Goal: Communication & Community: Answer question/provide support

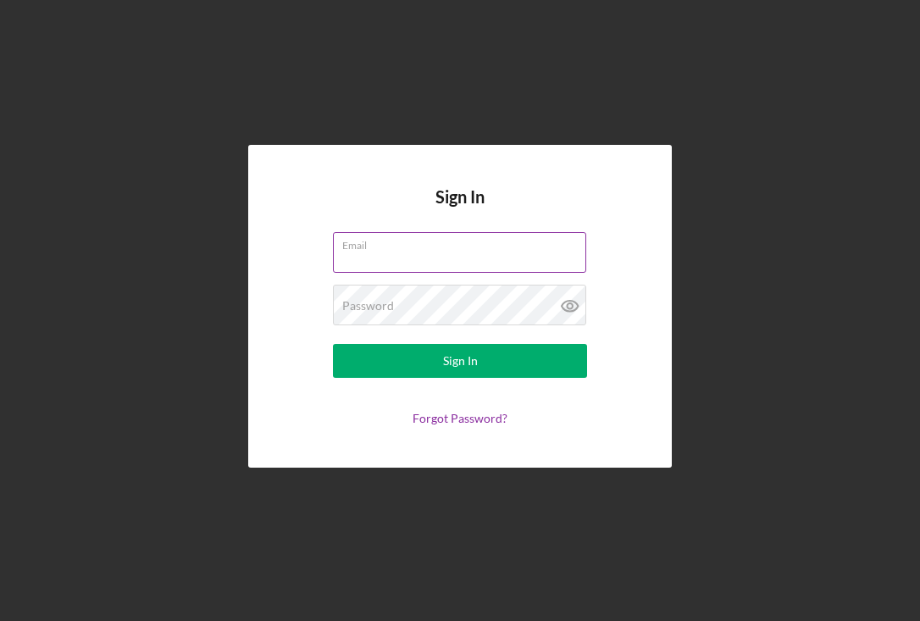
click at [505, 257] on input "Email" at bounding box center [459, 252] width 253 height 41
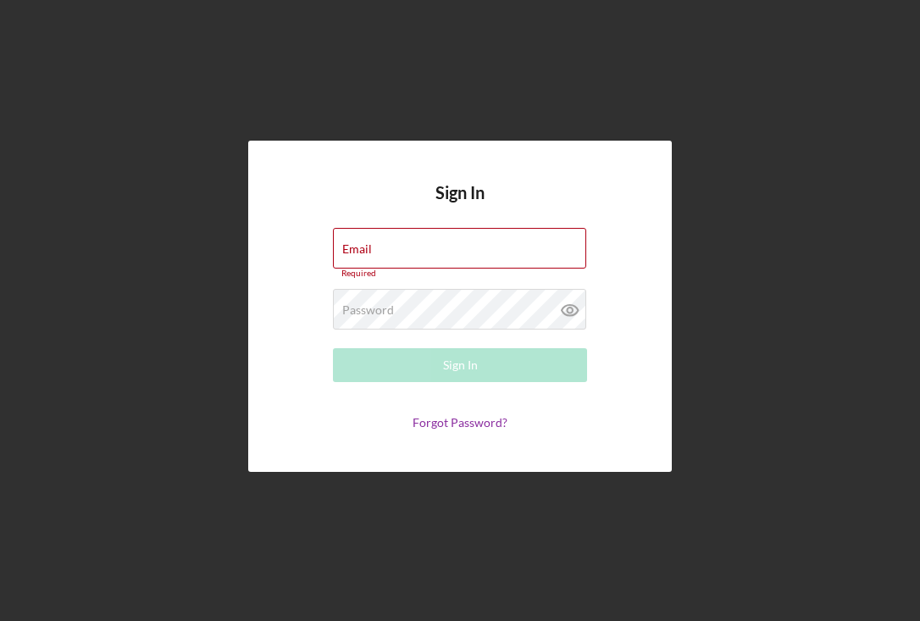
click at [488, 97] on div "Sign In Email Required Password Required Sign In Forgot Password?" at bounding box center [459, 306] width 903 height 612
click at [407, 248] on input "Email" at bounding box center [459, 248] width 253 height 41
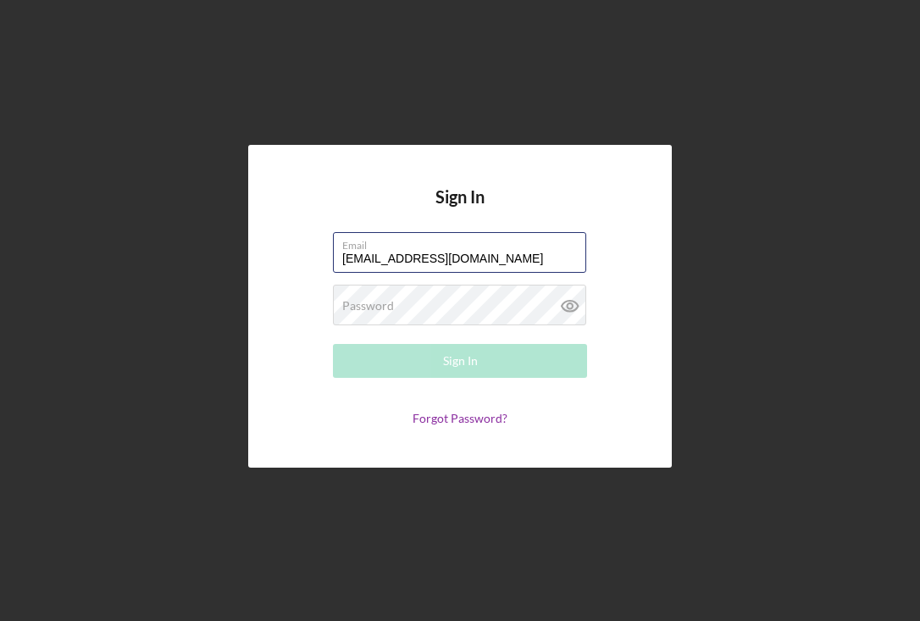
type input "[EMAIL_ADDRESS][DOMAIN_NAME]"
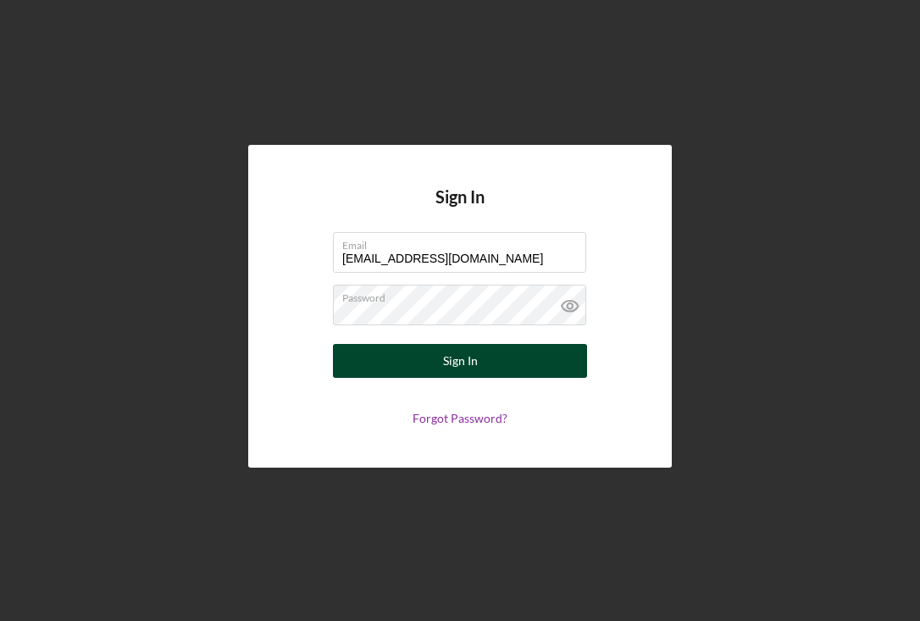
click at [488, 363] on button "Sign In" at bounding box center [460, 361] width 254 height 34
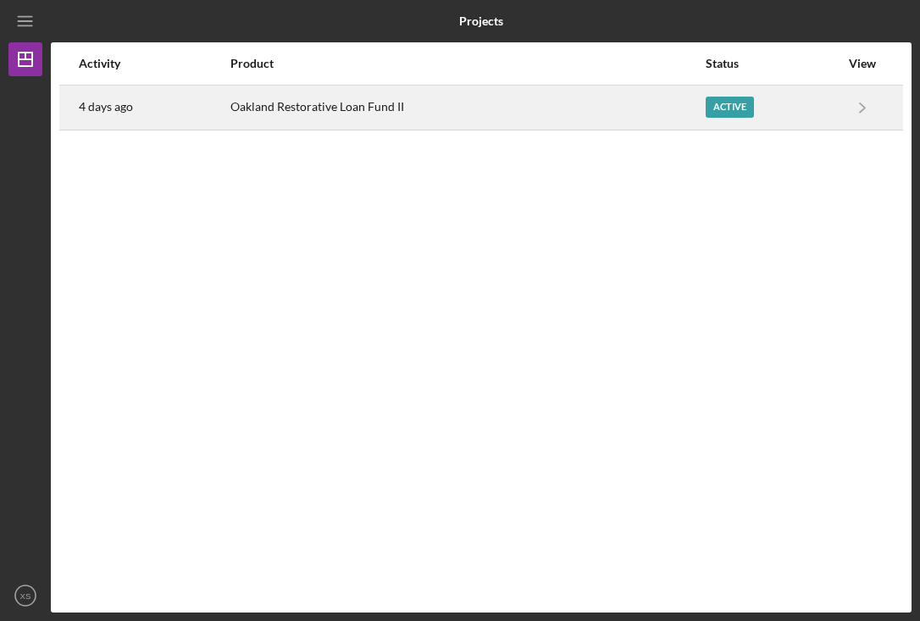
click at [525, 122] on div "Oakland Restorative Loan Fund II" at bounding box center [466, 107] width 473 height 42
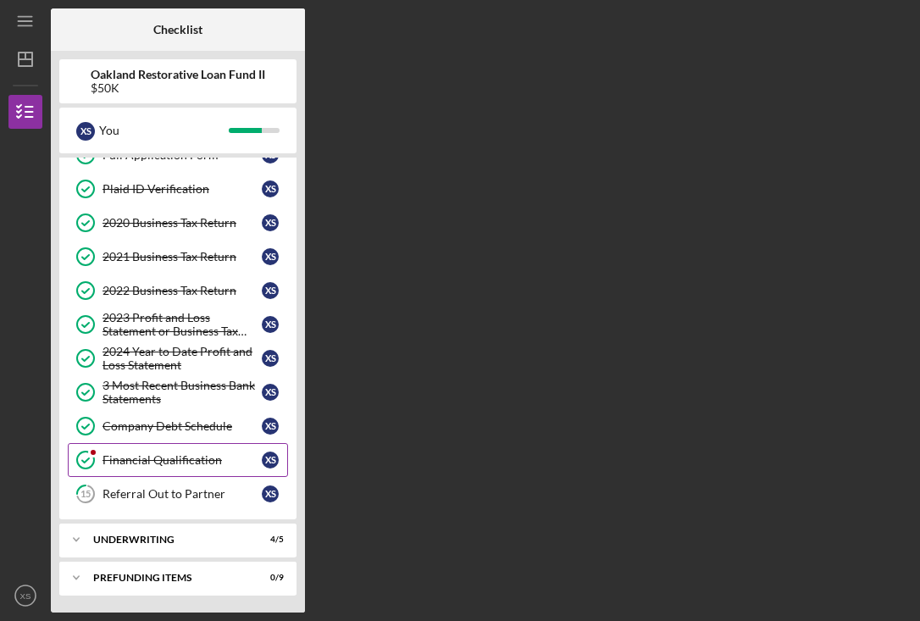
scroll to position [92, 0]
click at [240, 469] on link "Financial Qualification Financial Qualification X S" at bounding box center [178, 460] width 220 height 34
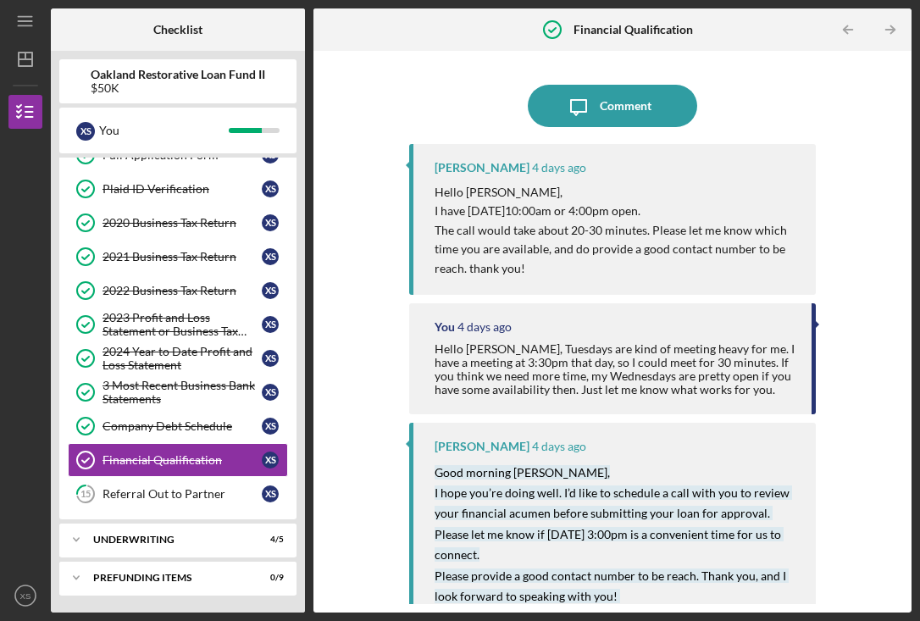
click at [629, 82] on div at bounding box center [612, 80] width 406 height 8
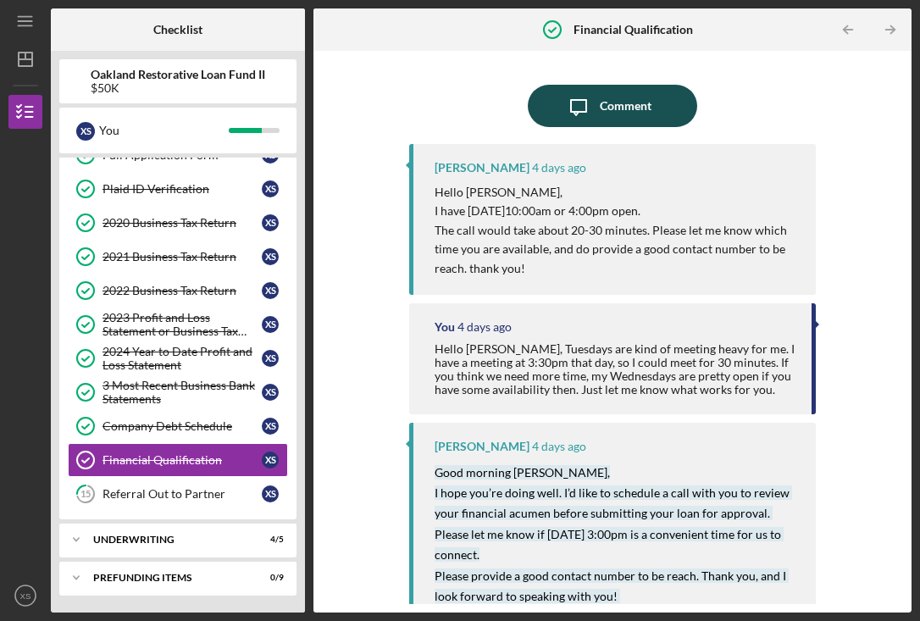
click at [626, 119] on div "Comment" at bounding box center [625, 106] width 52 height 42
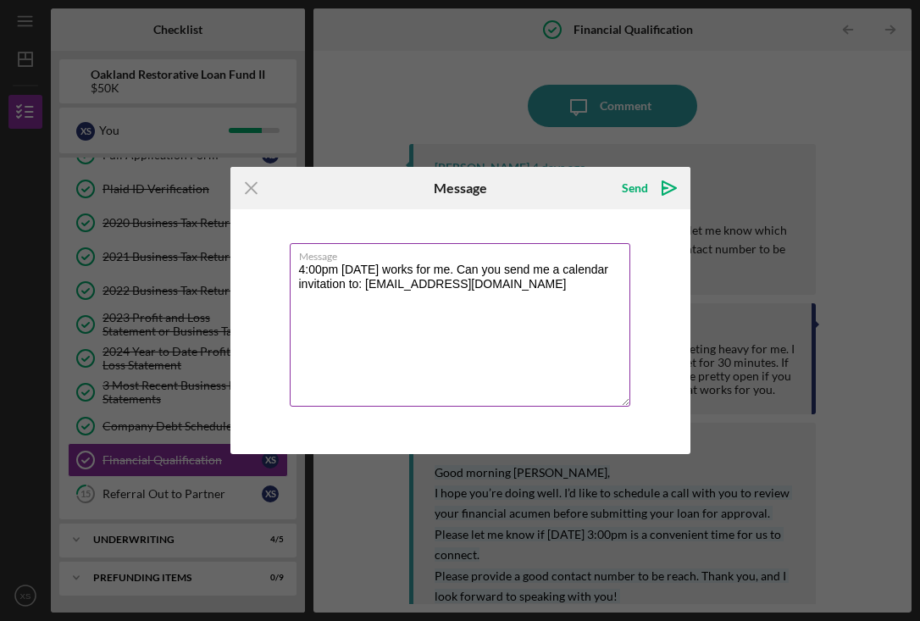
drag, startPoint x: 423, startPoint y: 268, endPoint x: 342, endPoint y: 272, distance: 81.4
click at [342, 272] on textarea "4:00pm [DATE] works for me. Can you send me a calendar invitation to: [EMAIL_AD…" at bounding box center [460, 324] width 340 height 163
click at [357, 272] on textarea "4:00pm [DATE] works for me. Can you send me a calendar invitation to: [EMAIL_AD…" at bounding box center [460, 324] width 340 height 163
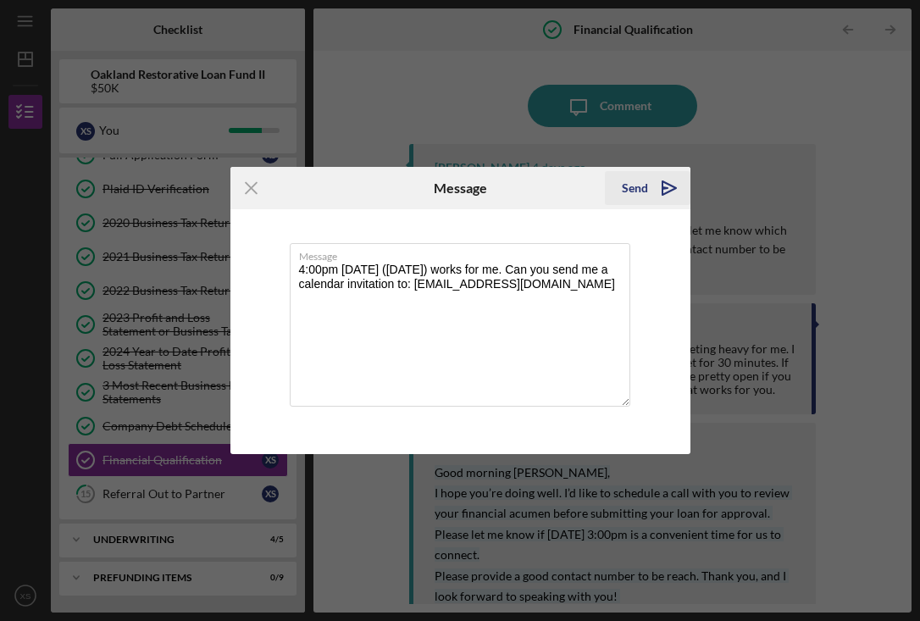
type textarea "4:00pm [DATE] ([DATE]) works for me. Can you send me a calendar invitation to: …"
click at [676, 193] on icon "Icon/icon-invite-send" at bounding box center [669, 188] width 42 height 42
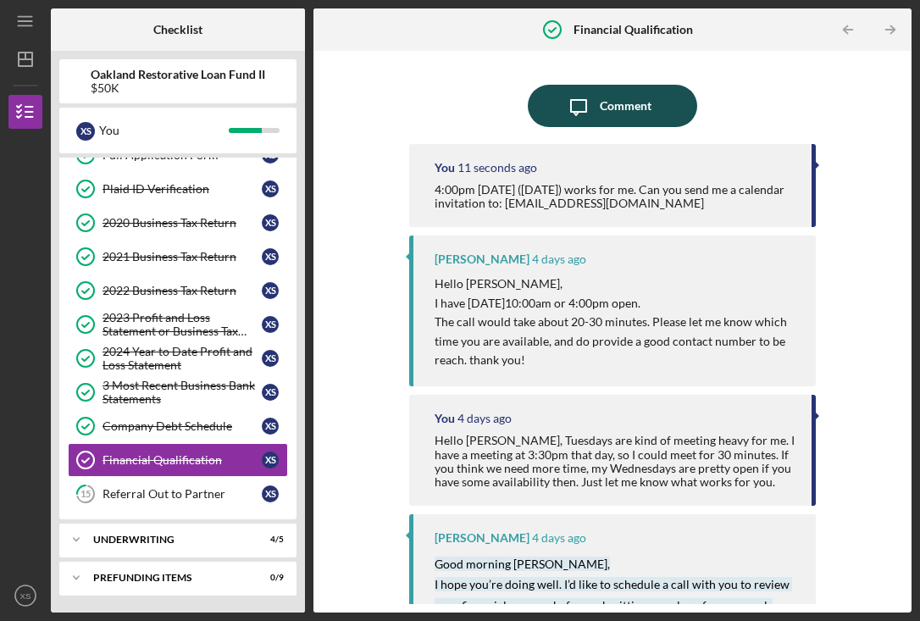
click at [628, 117] on div "Comment" at bounding box center [625, 106] width 52 height 42
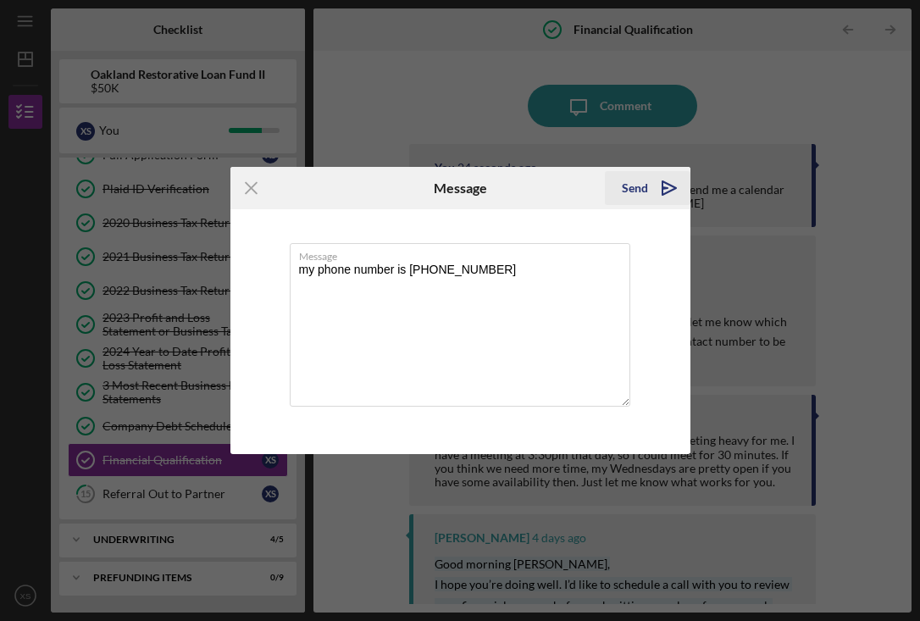
type textarea "my phone number is [PHONE_NUMBER]"
click at [659, 185] on icon "Icon/icon-invite-send" at bounding box center [669, 188] width 42 height 42
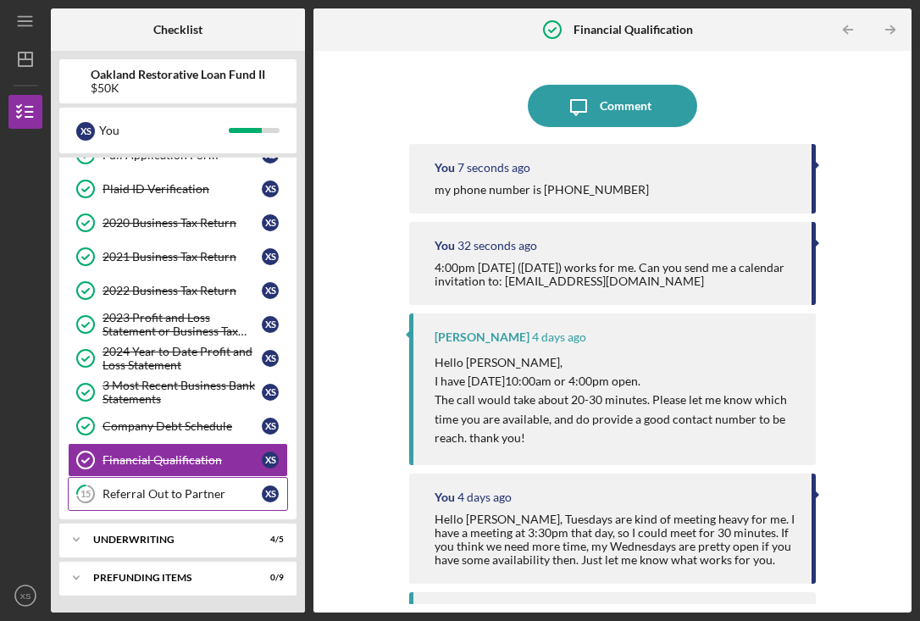
click at [230, 497] on div "Referral Out to Partner" at bounding box center [181, 494] width 159 height 14
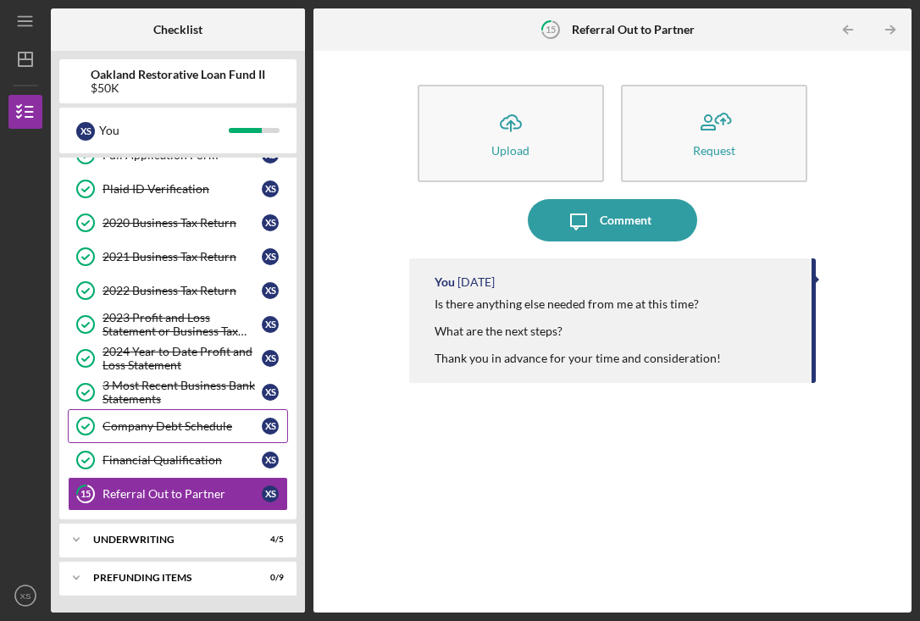
scroll to position [91, 0]
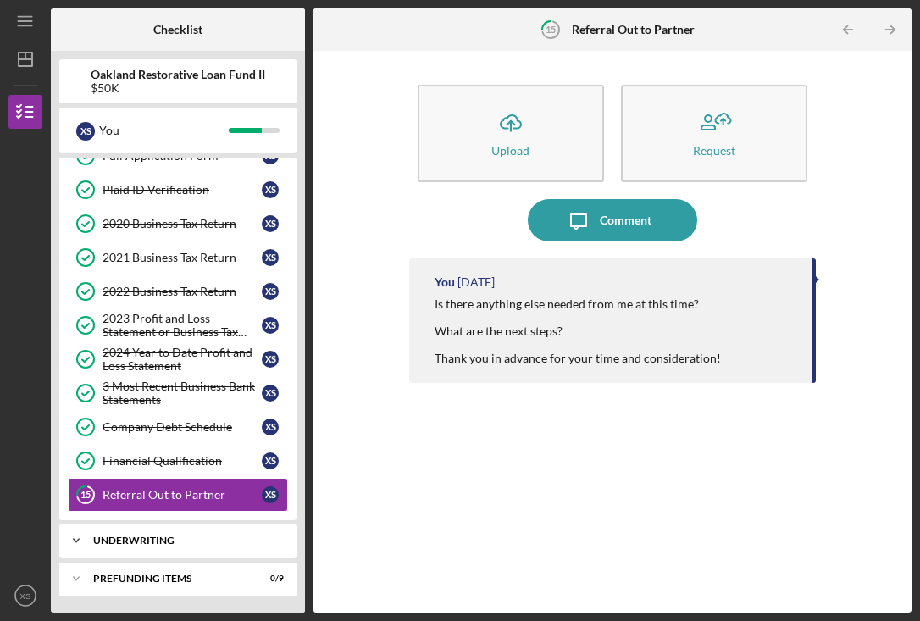
click at [214, 537] on div "Underwriting" at bounding box center [184, 540] width 182 height 10
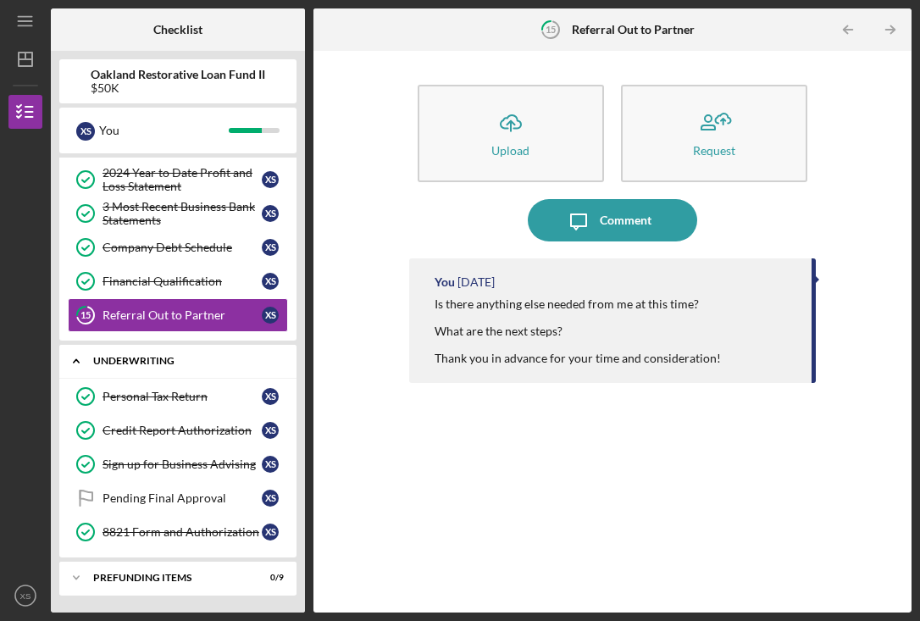
scroll to position [271, 0]
click at [207, 577] on div "Prefunding Items" at bounding box center [184, 577] width 182 height 10
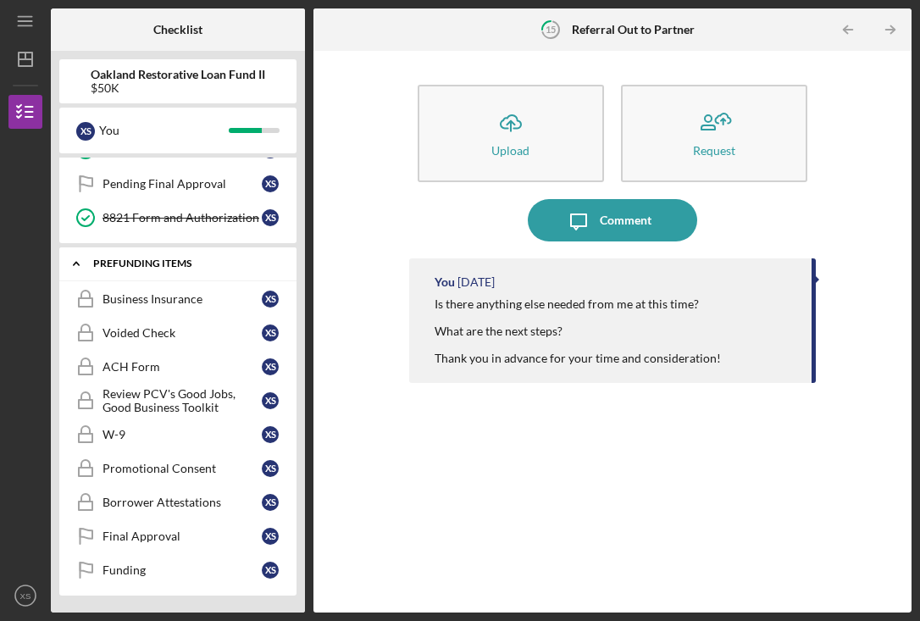
scroll to position [585, 0]
click at [373, 91] on div "Icon/Upload Upload Request Icon/Message Comment You [DATE] Is there anything el…" at bounding box center [612, 331] width 581 height 544
